Goal: Task Accomplishment & Management: Use online tool/utility

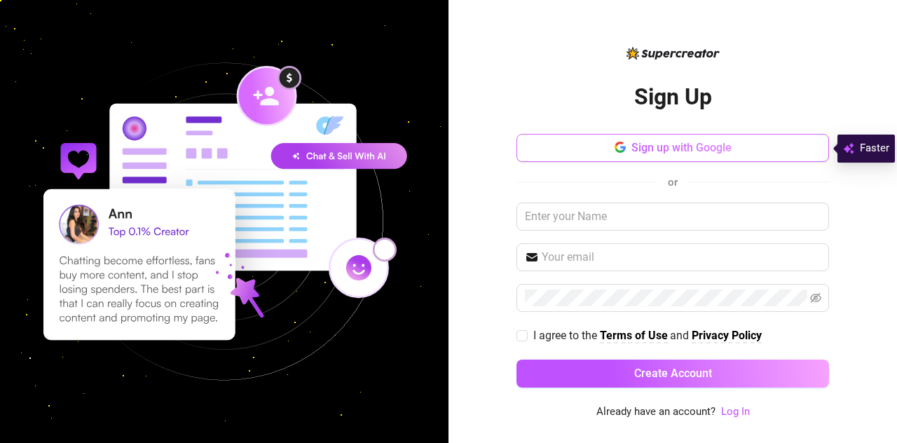
click at [676, 137] on button "Sign up with Google" at bounding box center [673, 148] width 313 height 28
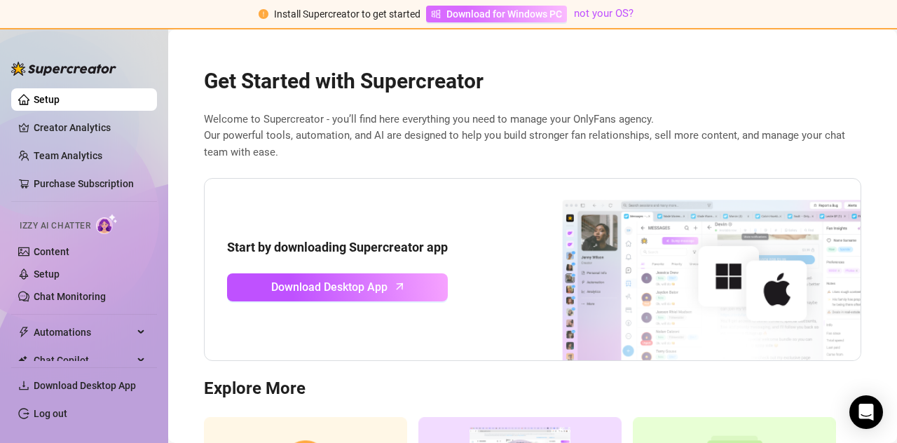
click at [502, 12] on span "Download for Windows PC" at bounding box center [505, 13] width 116 height 15
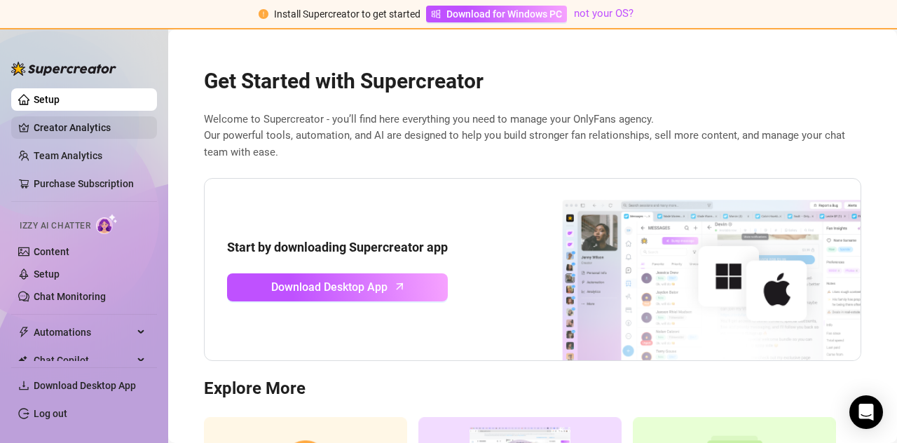
click at [96, 124] on link "Creator Analytics" at bounding box center [90, 127] width 112 height 22
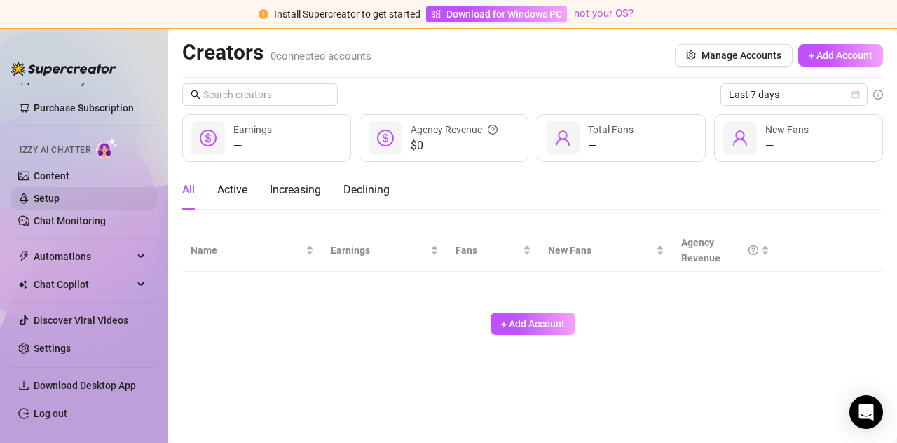
scroll to position [79, 0]
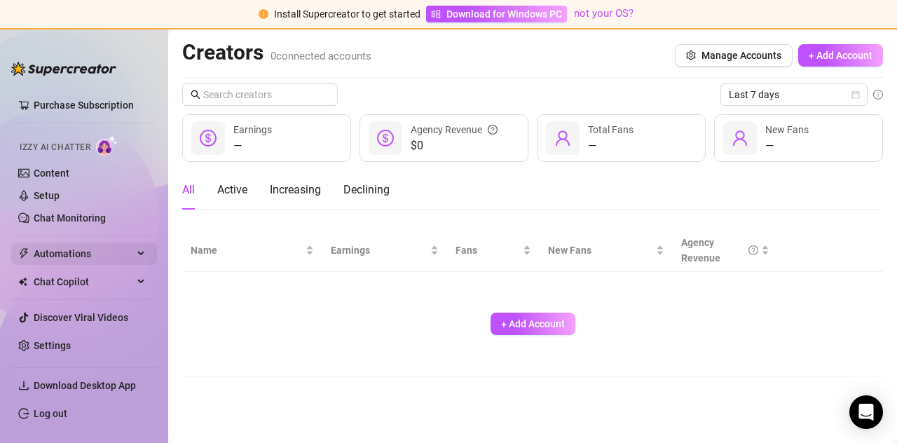
click at [97, 255] on span "Automations" at bounding box center [84, 254] width 100 height 22
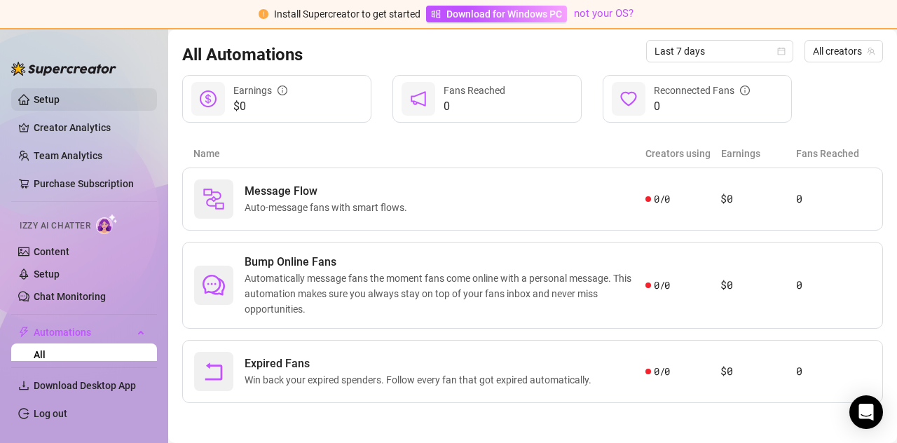
click at [60, 104] on link "Setup" at bounding box center [47, 99] width 26 height 11
